Goal: Information Seeking & Learning: Learn about a topic

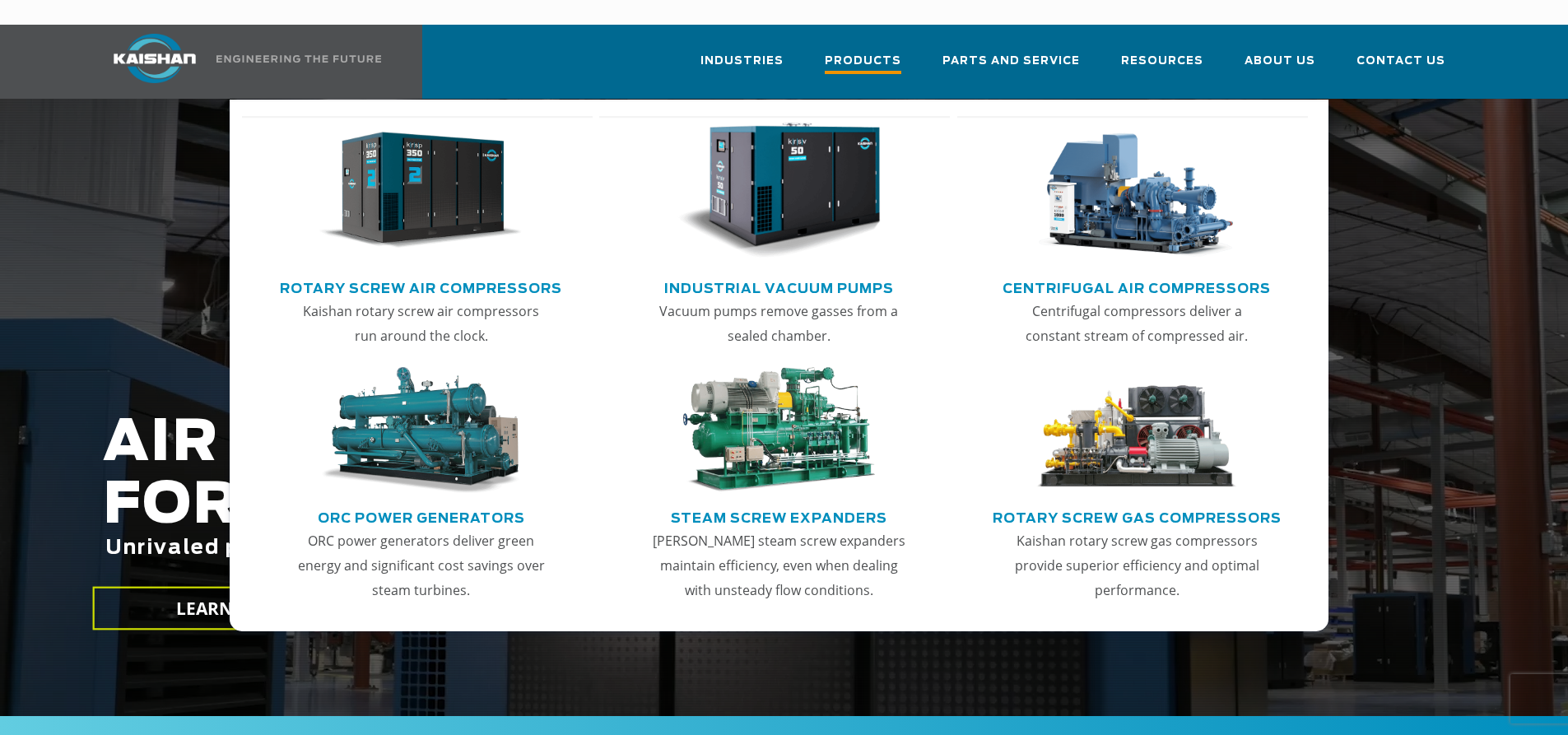
click at [877, 51] on span "Products" at bounding box center [863, 62] width 76 height 22
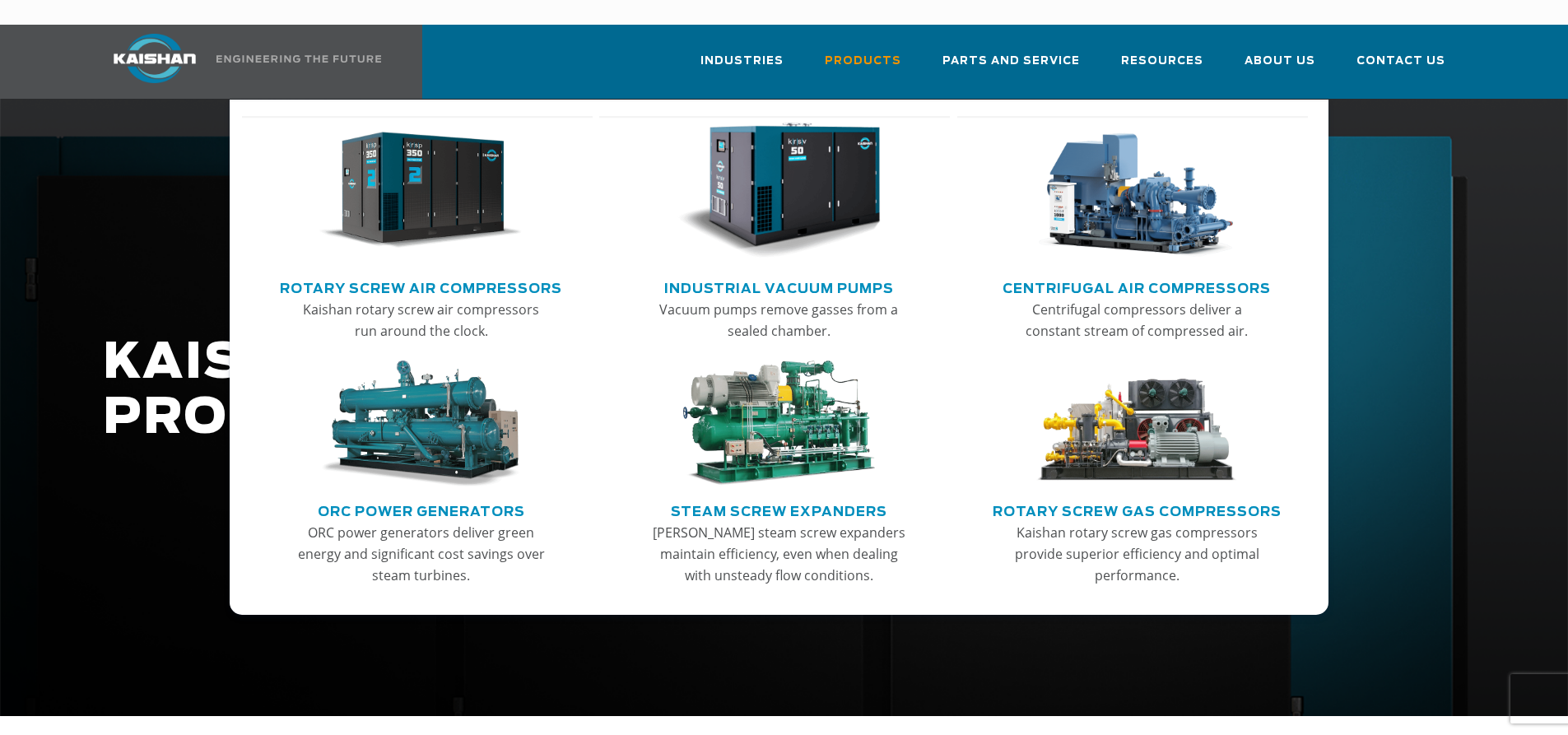
click at [525, 274] on link "Rotary Screw Air Compressors" at bounding box center [421, 286] width 282 height 25
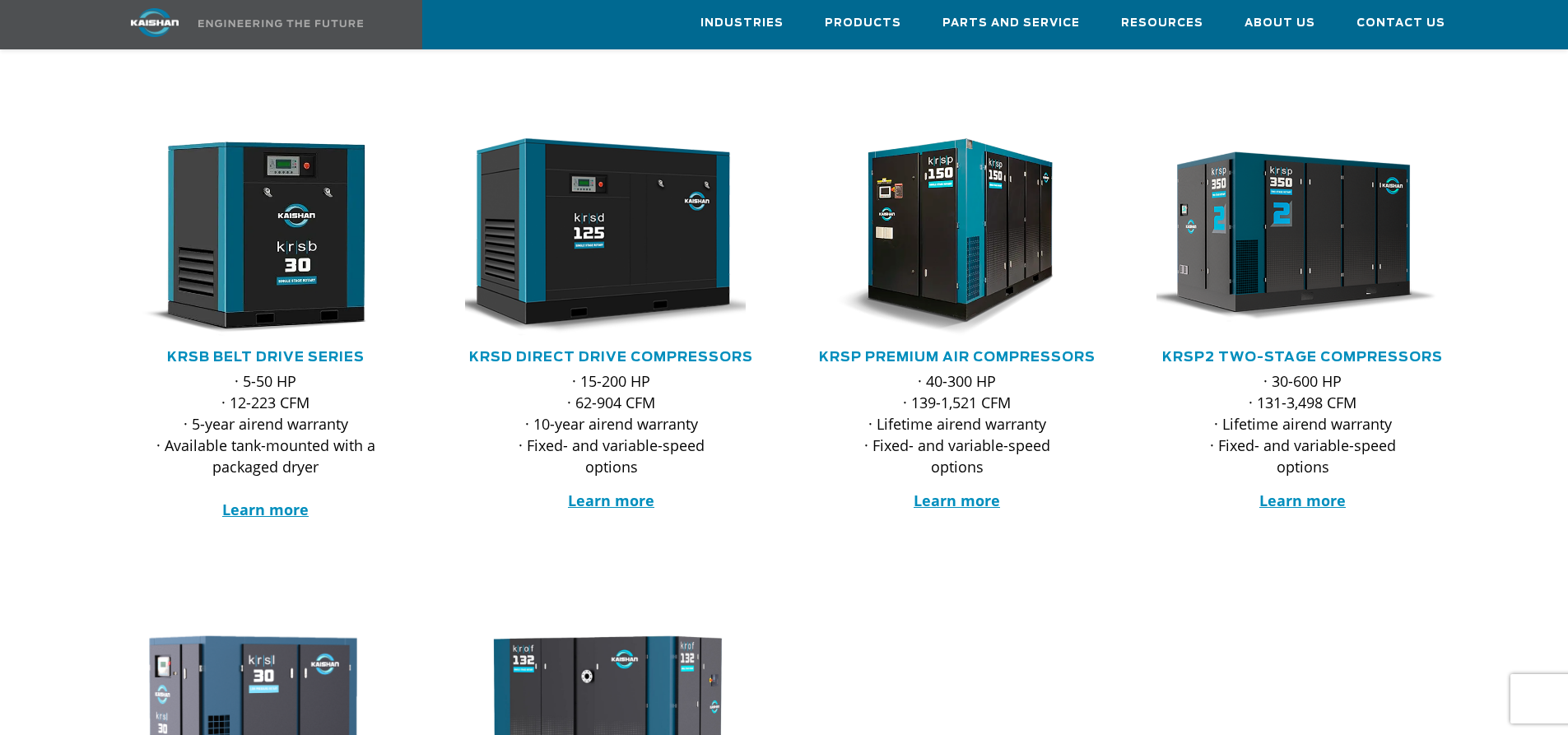
scroll to position [164, 0]
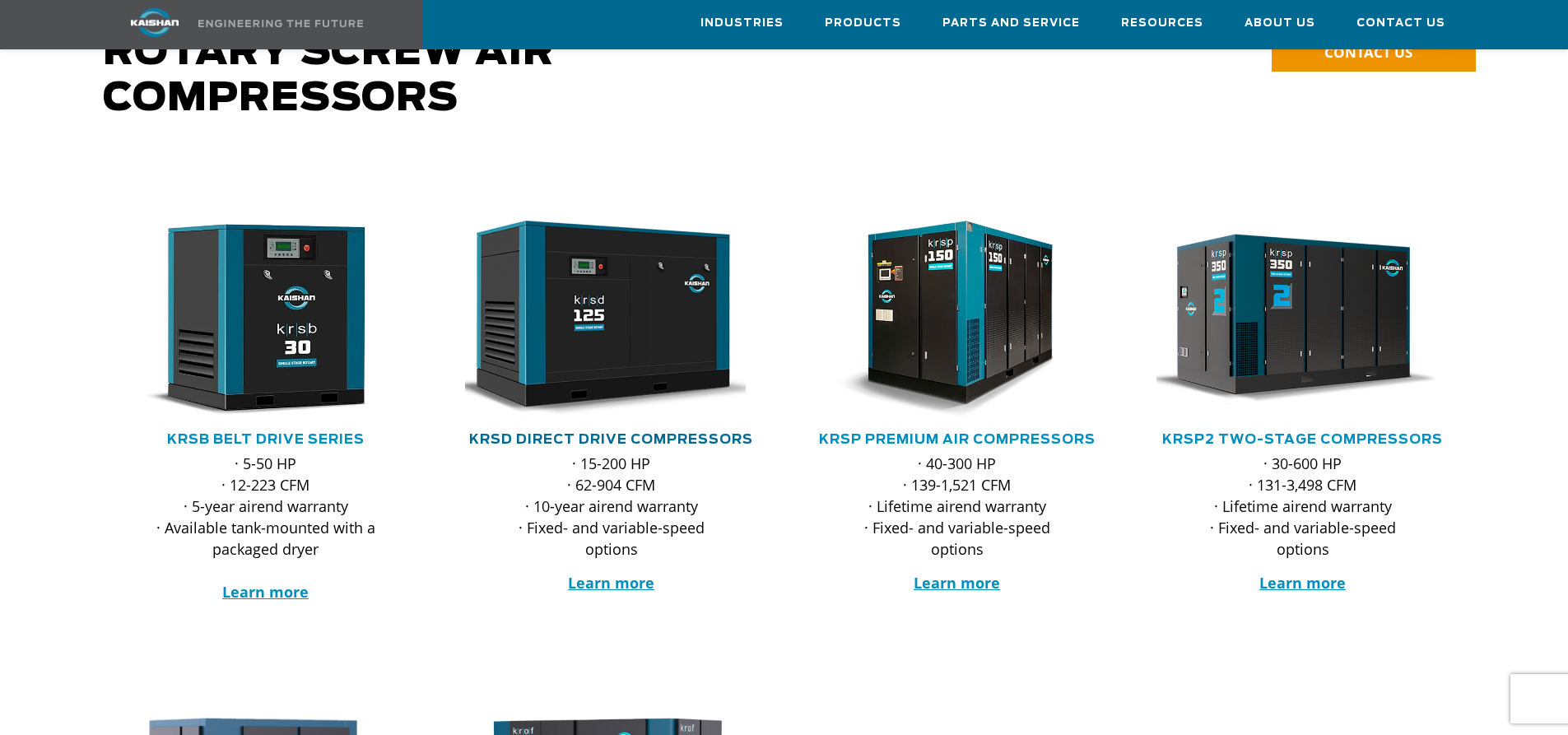
click at [725, 433] on link "KRSD Direct Drive Compressors" at bounding box center [611, 440] width 284 height 13
click at [1335, 433] on link "KRSP2 Two-Stage Compressors" at bounding box center [1302, 440] width 281 height 13
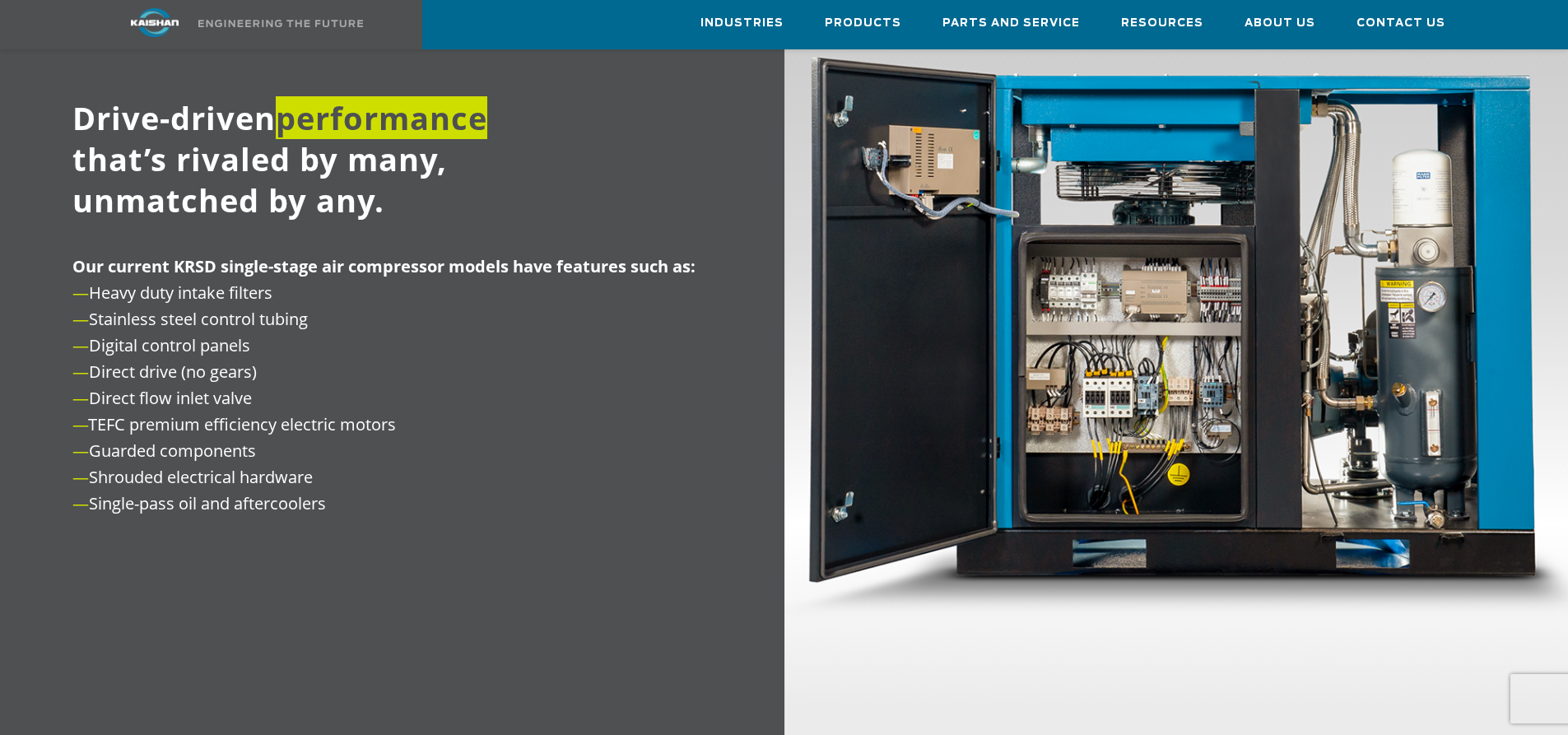
scroll to position [1727, 0]
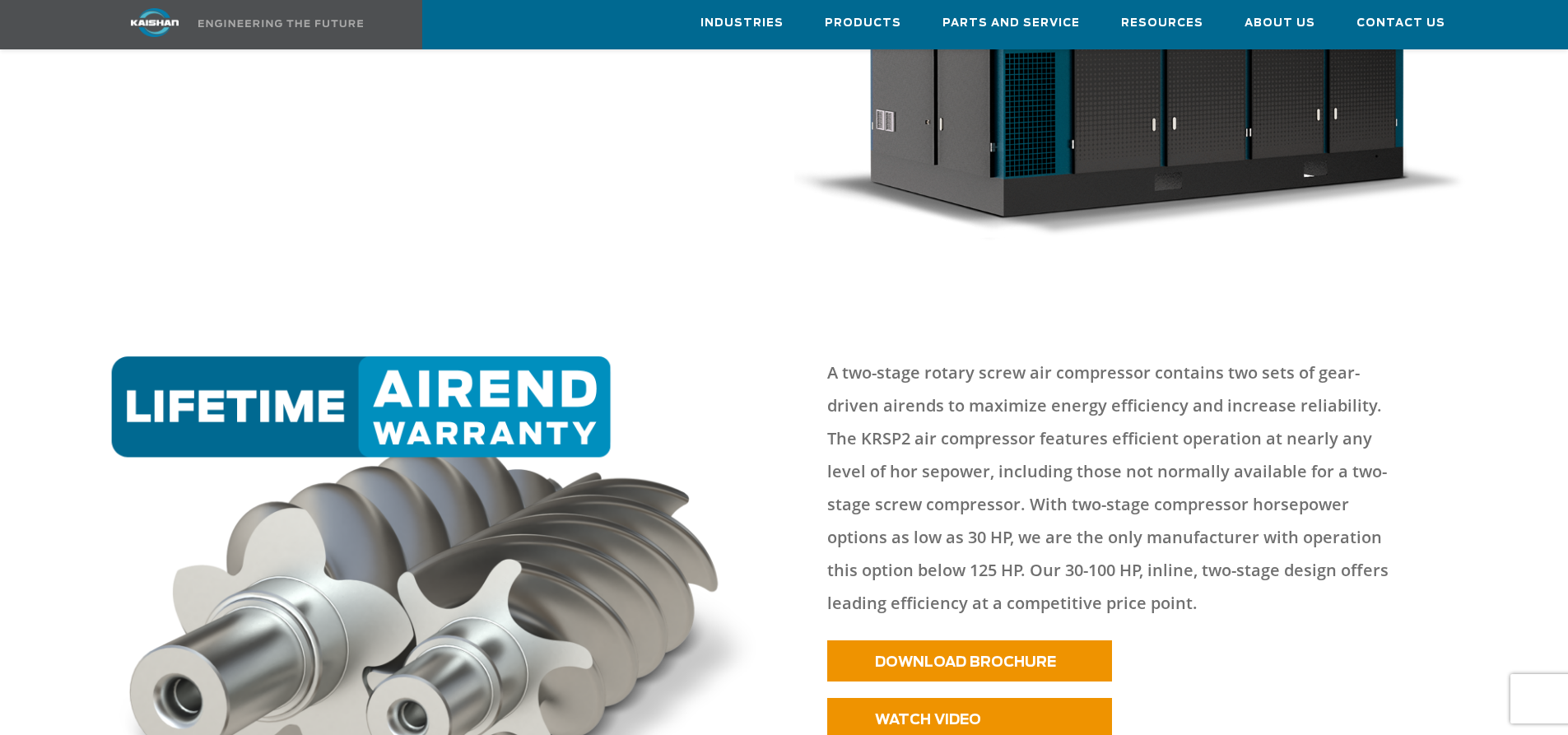
scroll to position [494, 0]
